Goal: Information Seeking & Learning: Learn about a topic

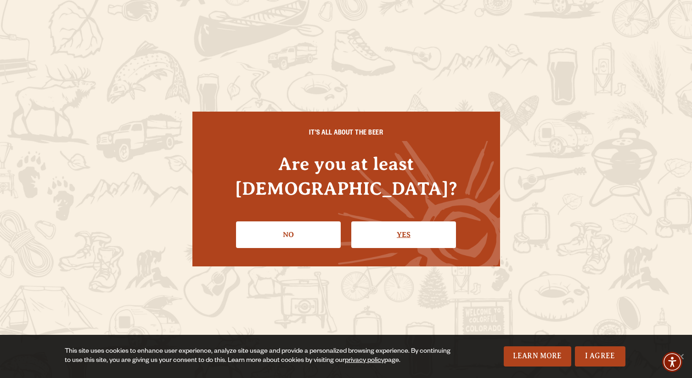
click at [403, 226] on link "Yes" at bounding box center [403, 234] width 105 height 27
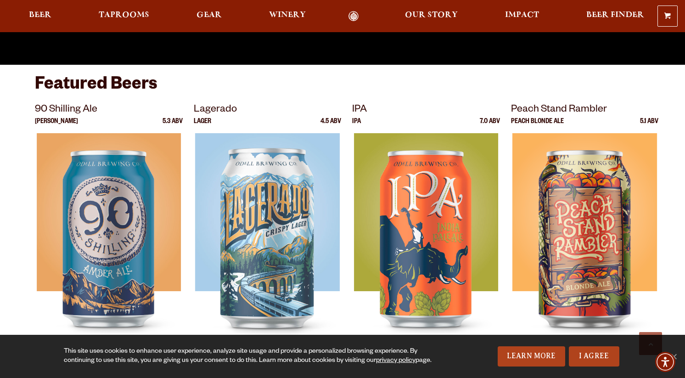
scroll to position [367, 0]
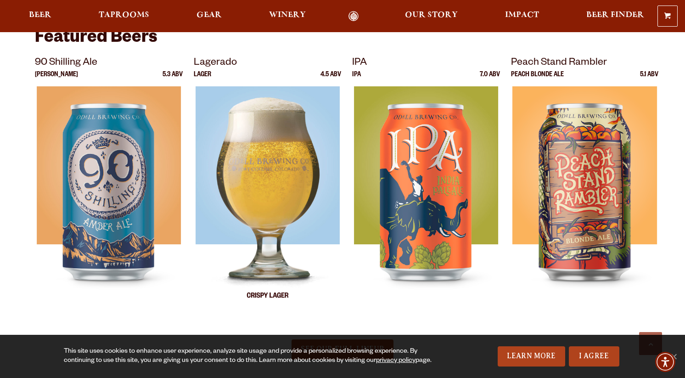
click at [263, 223] on img at bounding box center [267, 201] width 144 height 230
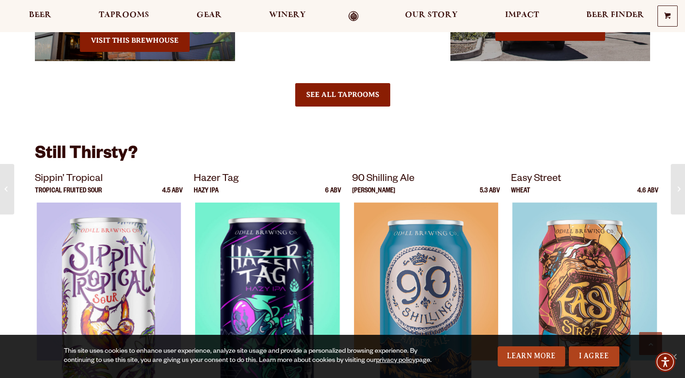
scroll to position [780, 0]
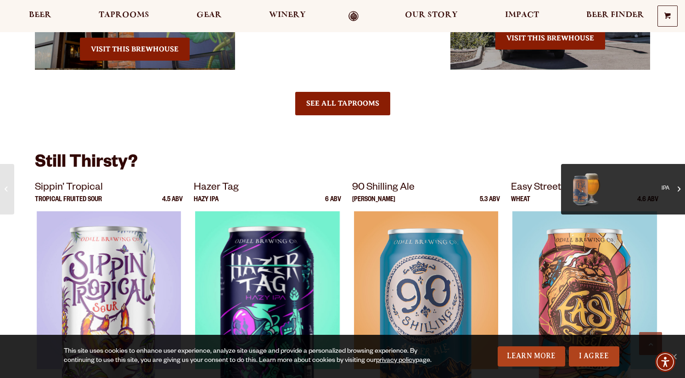
click at [678, 185] on span at bounding box center [679, 189] width 3 height 10
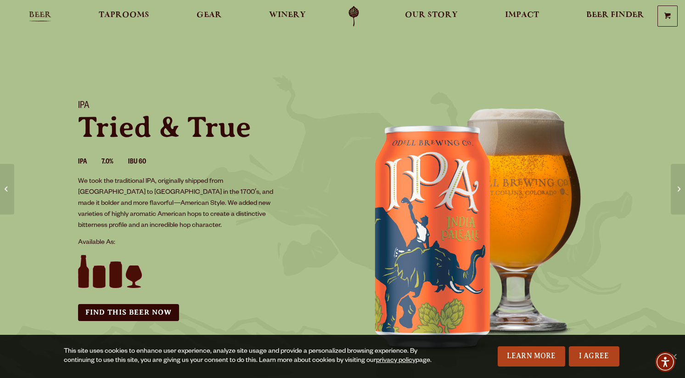
click at [36, 16] on span "Beer" at bounding box center [40, 14] width 22 height 7
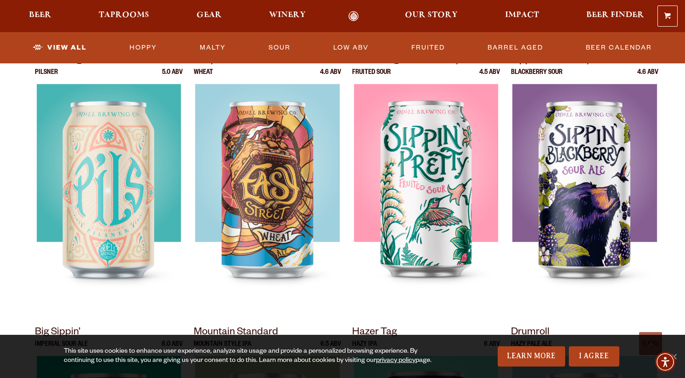
scroll to position [689, 0]
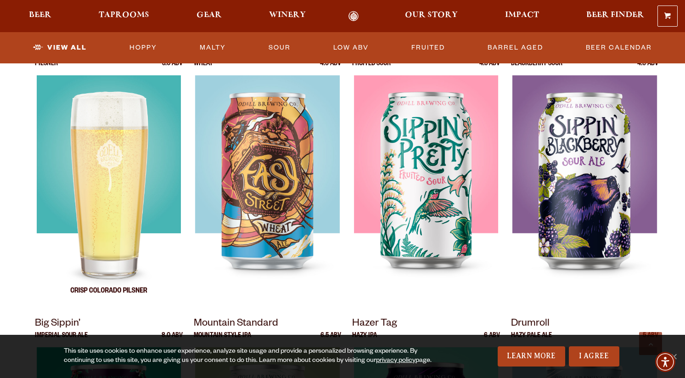
click at [102, 156] on img at bounding box center [109, 190] width 144 height 230
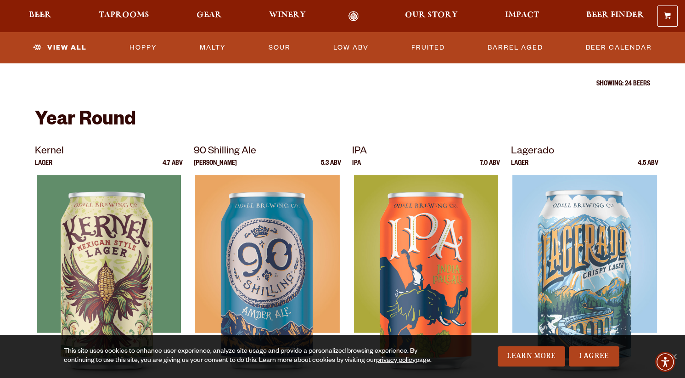
scroll to position [184, 0]
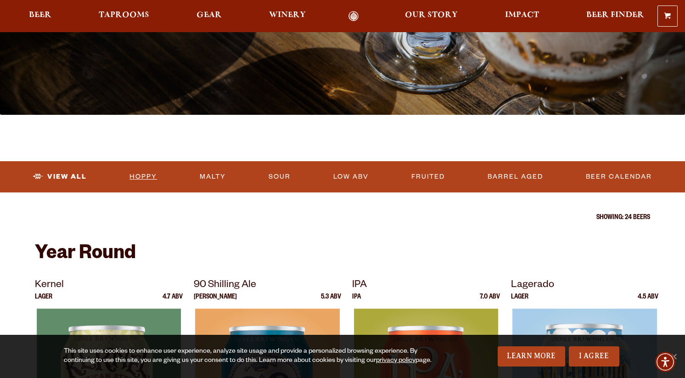
click at [145, 174] on link "Hoppy" at bounding box center [143, 176] width 35 height 21
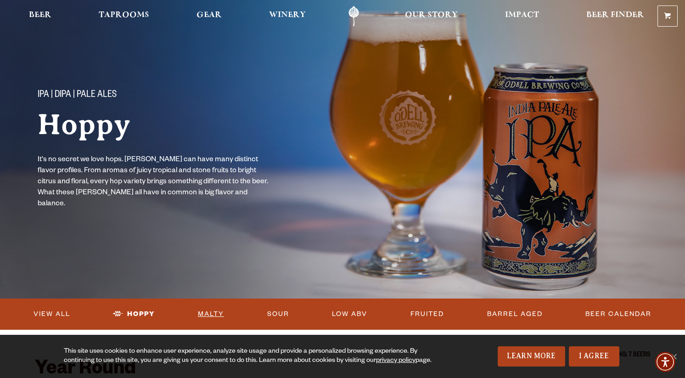
click at [221, 309] on link "Malty" at bounding box center [211, 313] width 34 height 21
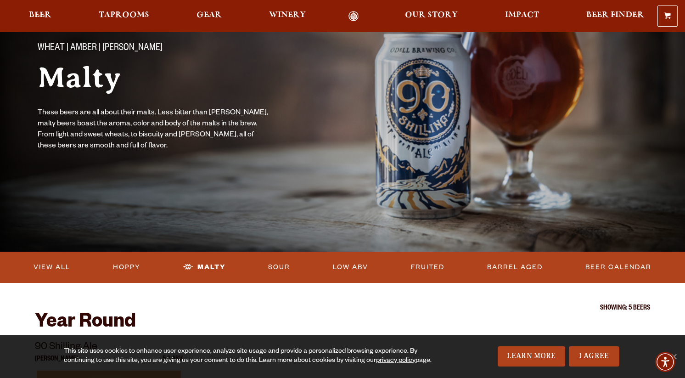
scroll to position [46, 0]
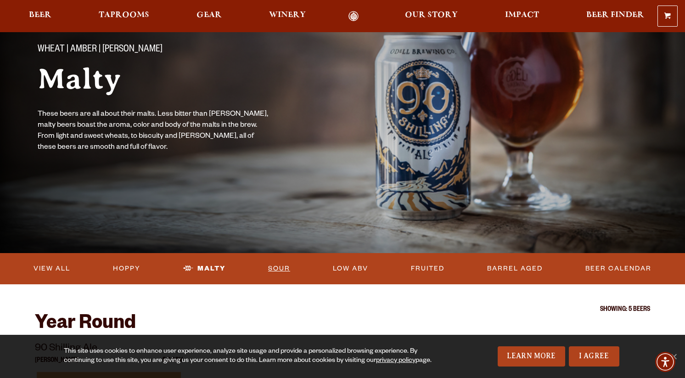
click at [275, 264] on link "Sour" at bounding box center [278, 268] width 29 height 21
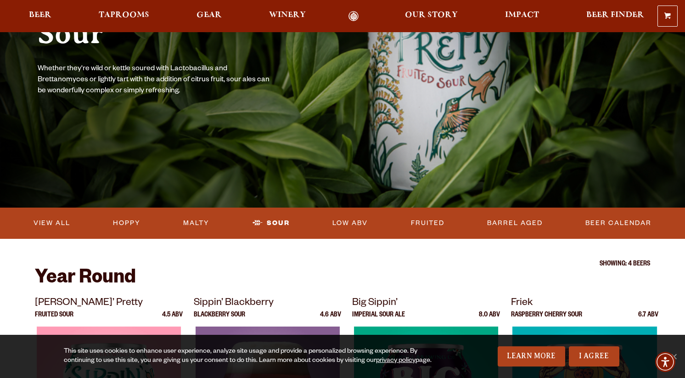
scroll to position [138, 0]
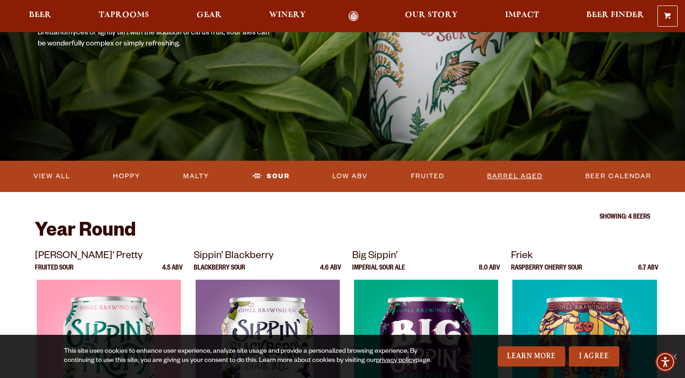
click at [513, 173] on link "Barrel Aged" at bounding box center [514, 176] width 63 height 21
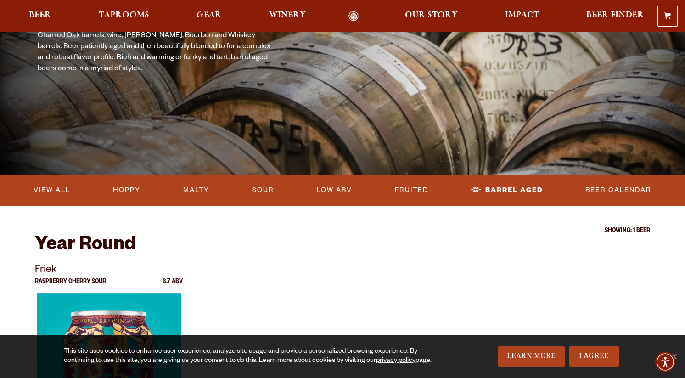
scroll to position [138, 0]
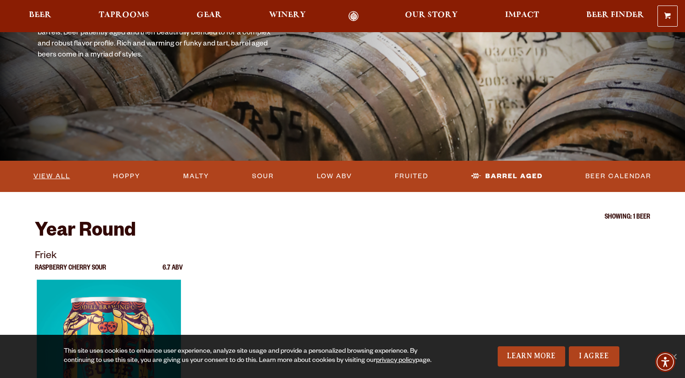
click at [47, 178] on link "View All" at bounding box center [52, 176] width 44 height 21
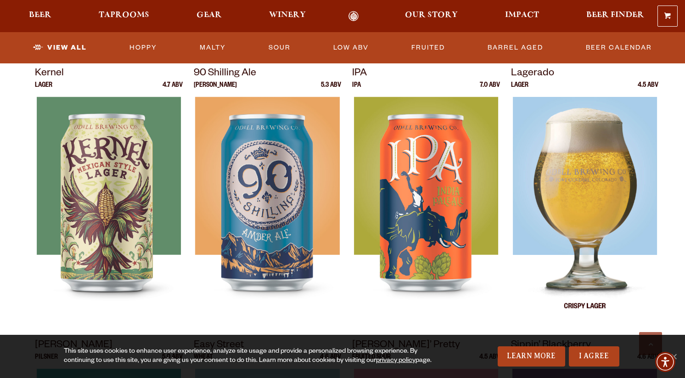
scroll to position [367, 0]
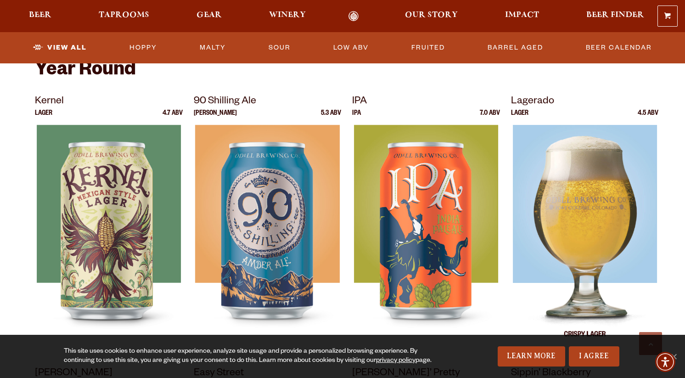
click at [584, 195] on img at bounding box center [584, 240] width 144 height 230
